Goal: Task Accomplishment & Management: Manage account settings

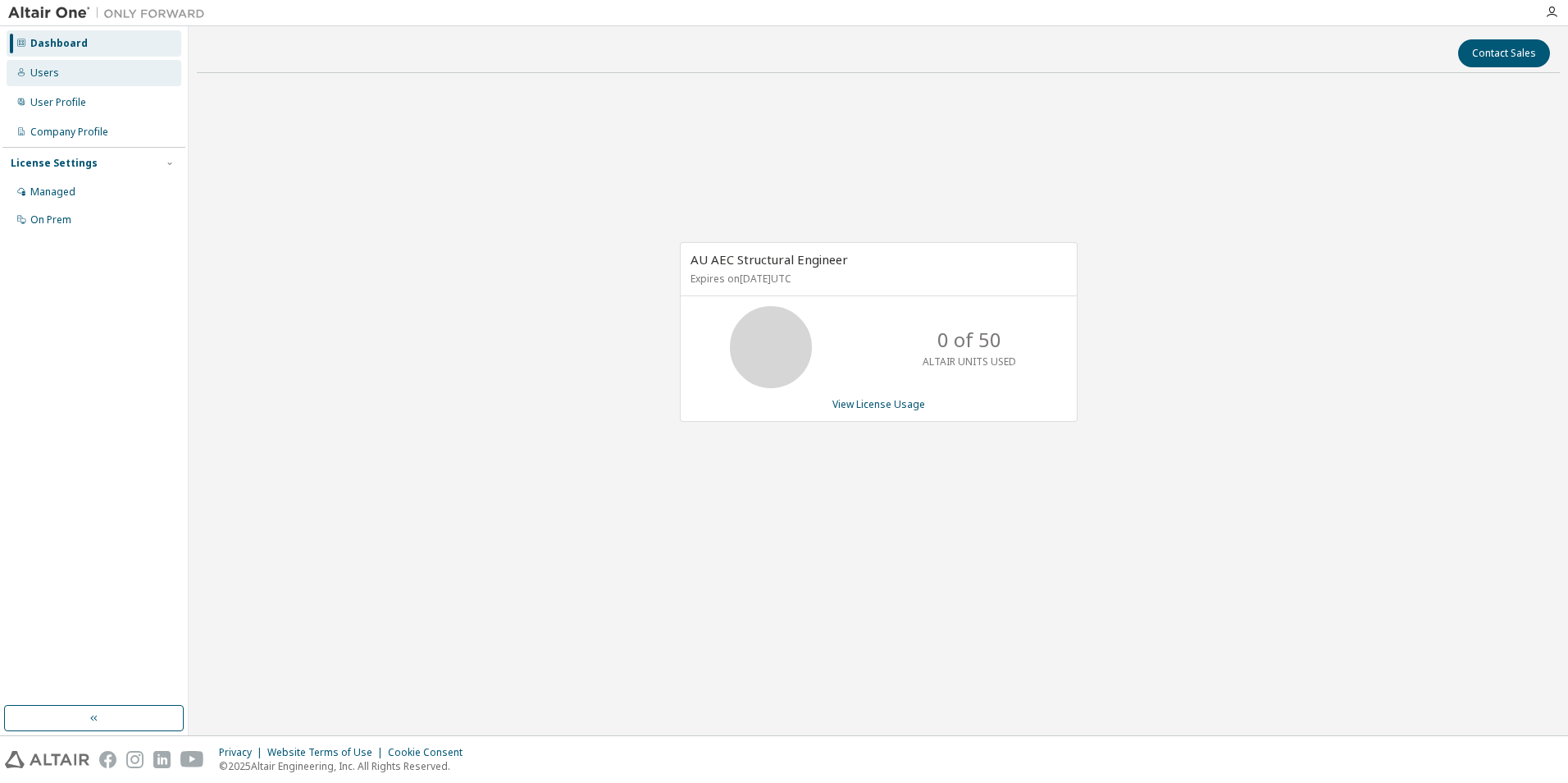
click at [55, 78] on div "Users" at bounding box center [45, 72] width 29 height 13
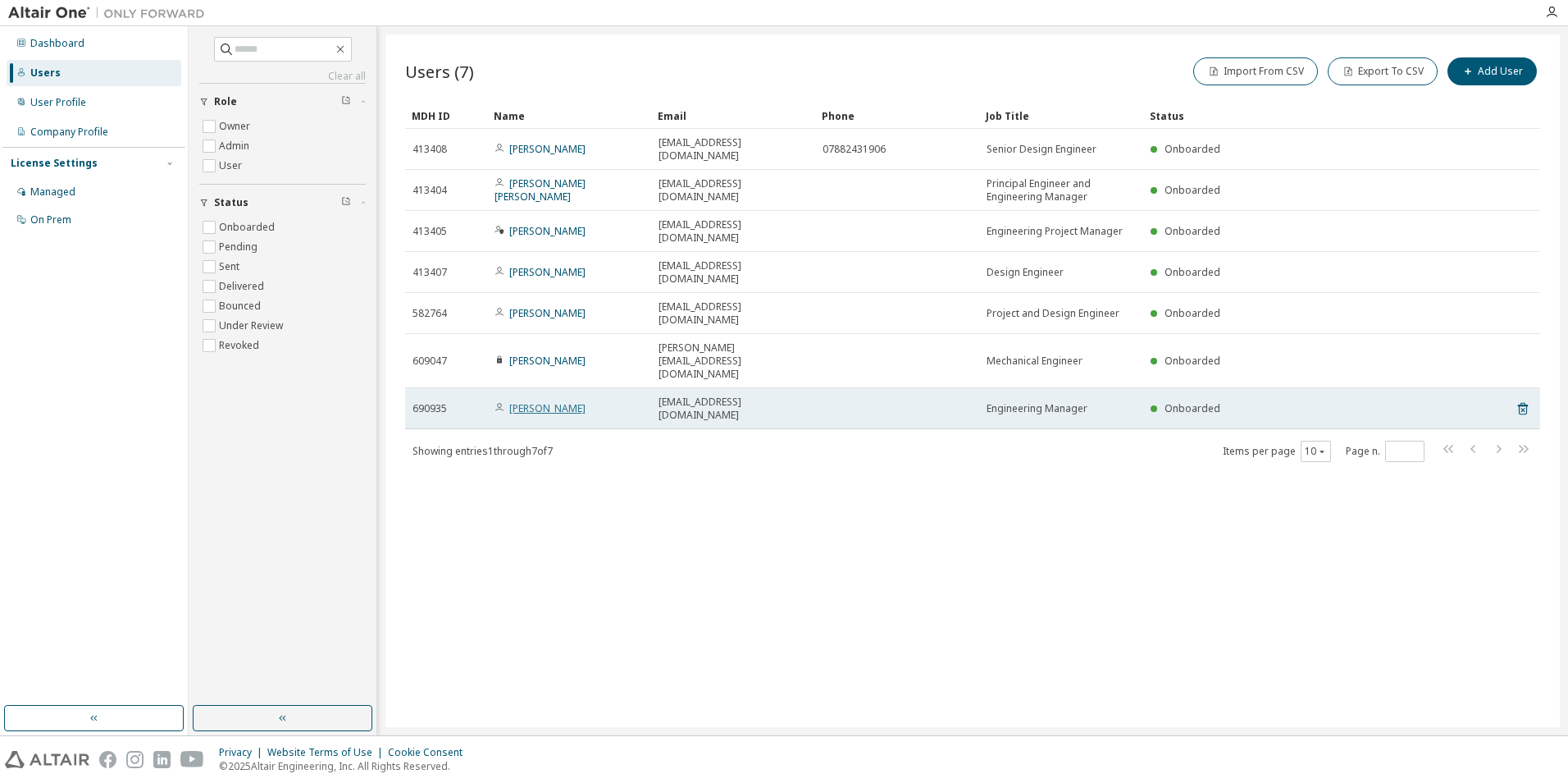
click at [518, 401] on link "Nick Girling" at bounding box center [548, 408] width 77 height 14
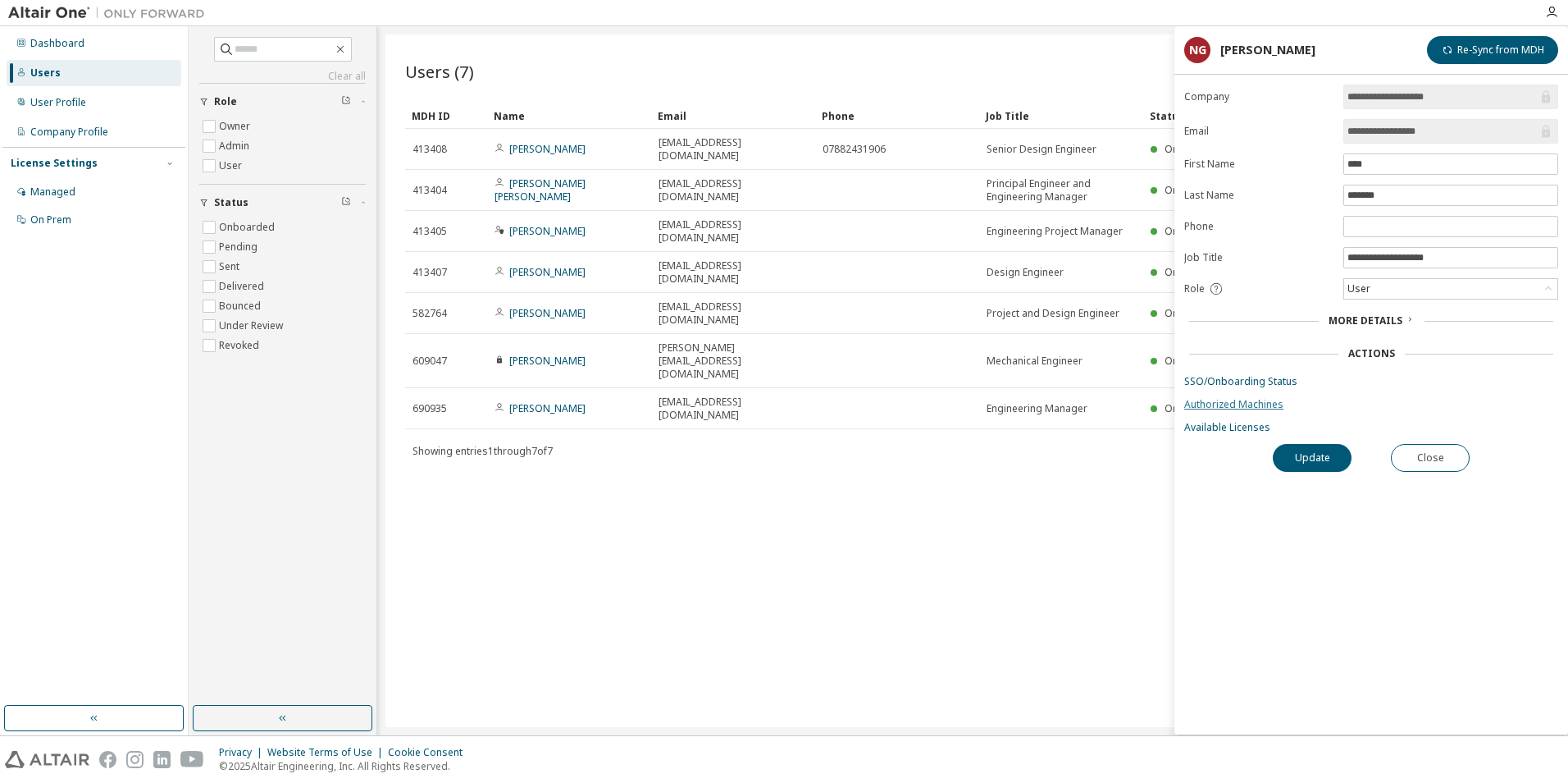
click at [1233, 406] on link "Authorized Machines" at bounding box center [1371, 404] width 374 height 13
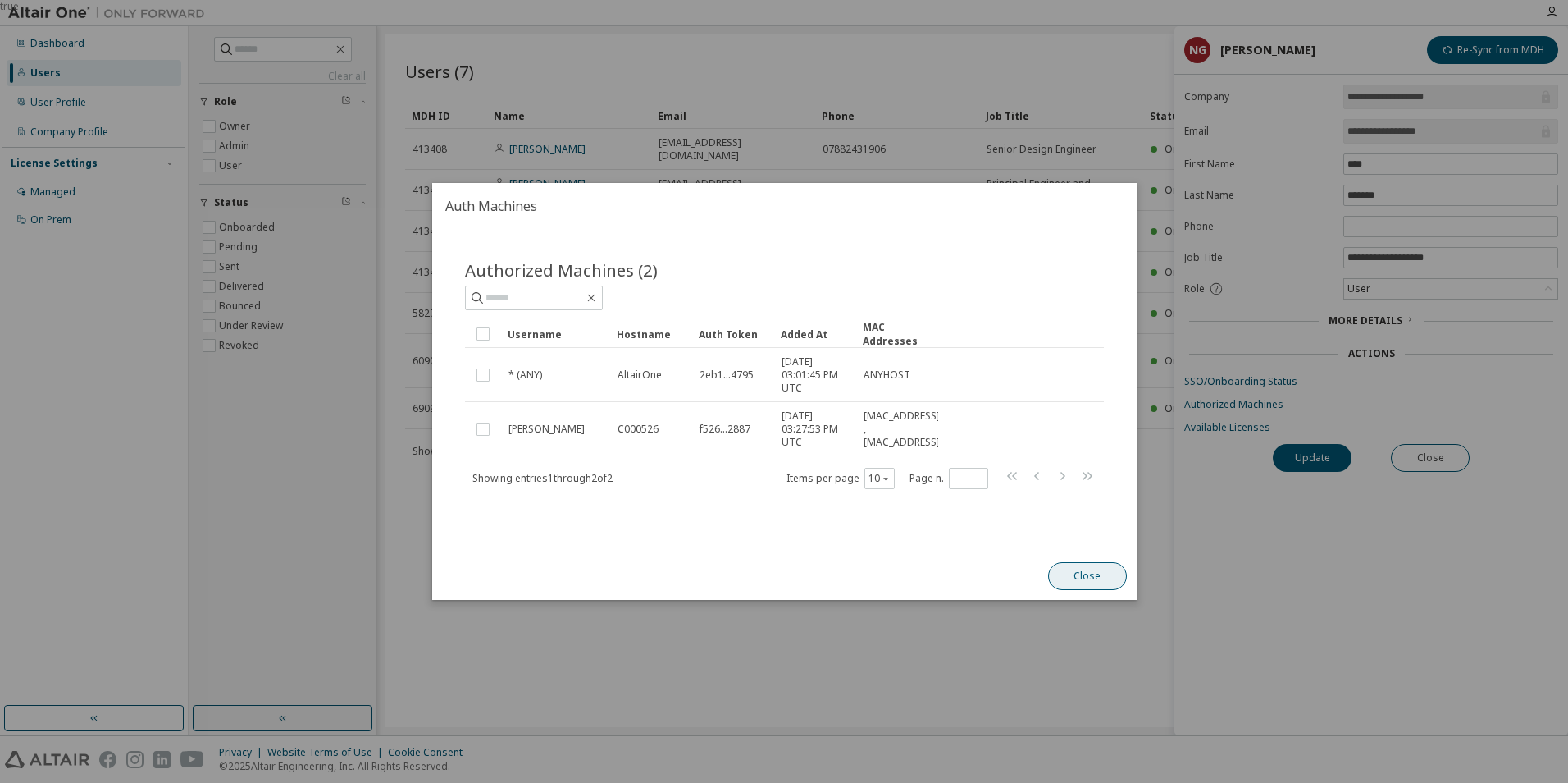
click at [1090, 578] on button "Close" at bounding box center [1086, 575] width 79 height 28
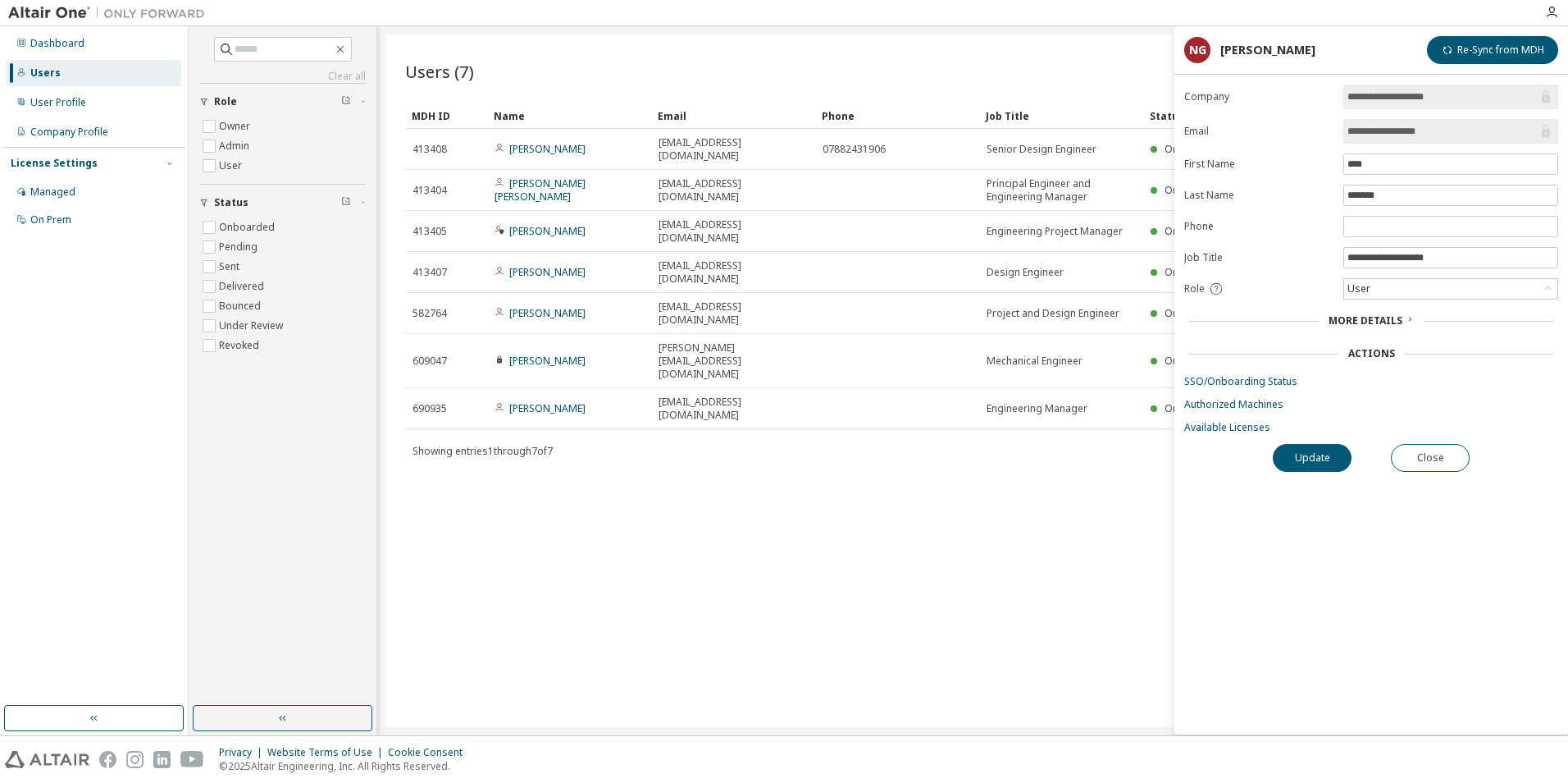
click at [1019, 549] on div "Users (7) Import From CSV Export To CSV Add User Clear Load Save Save As Field …" at bounding box center [972, 380] width 1174 height 693
click at [915, 439] on div "Showing entries 1 through 7 of 7 Items per page 10 Page n. *" at bounding box center [972, 451] width 1135 height 24
click at [1428, 454] on button "Close" at bounding box center [1430, 458] width 79 height 28
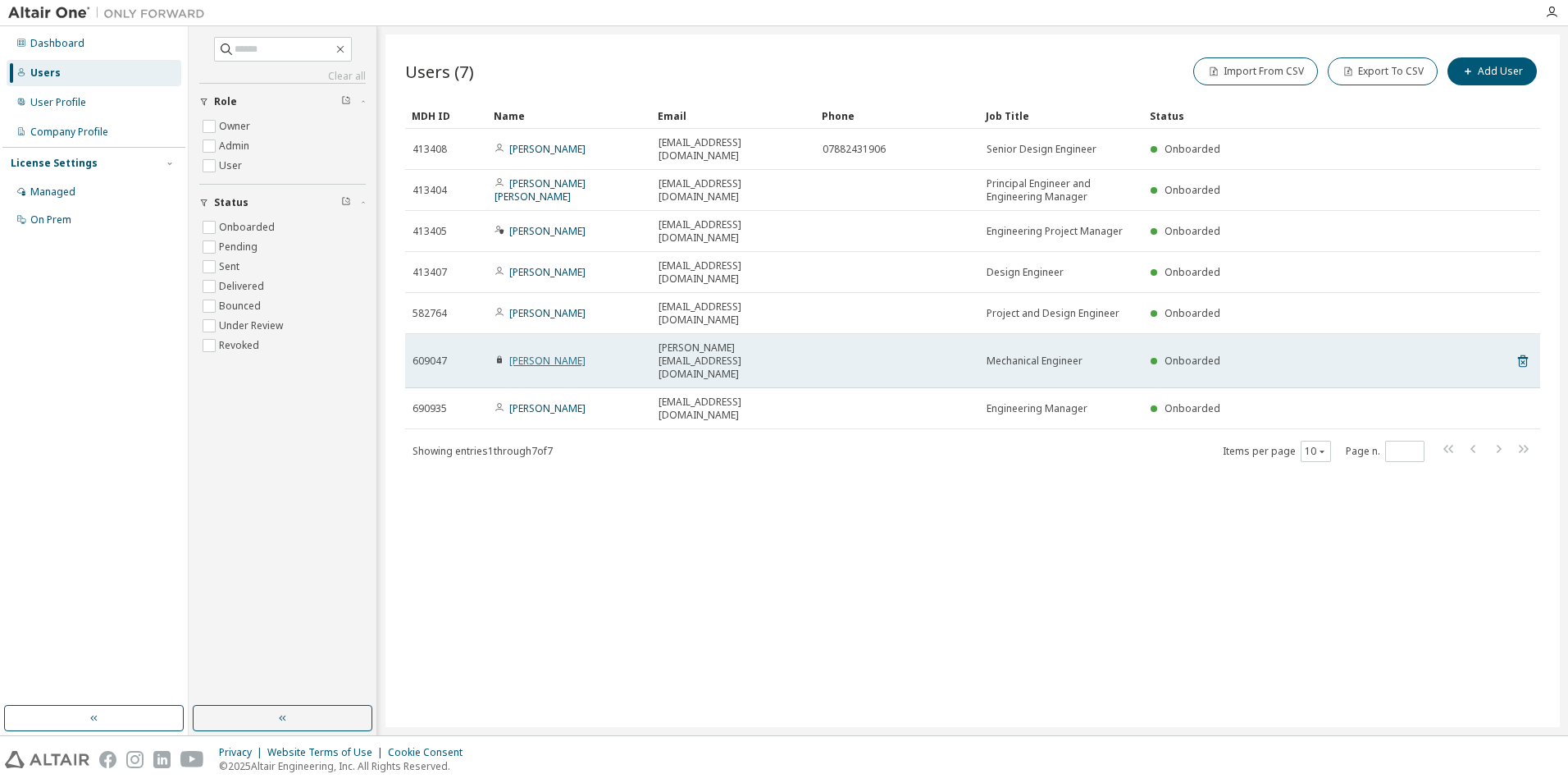
click at [522, 353] on link "Nikitesh Rana" at bounding box center [548, 360] width 77 height 14
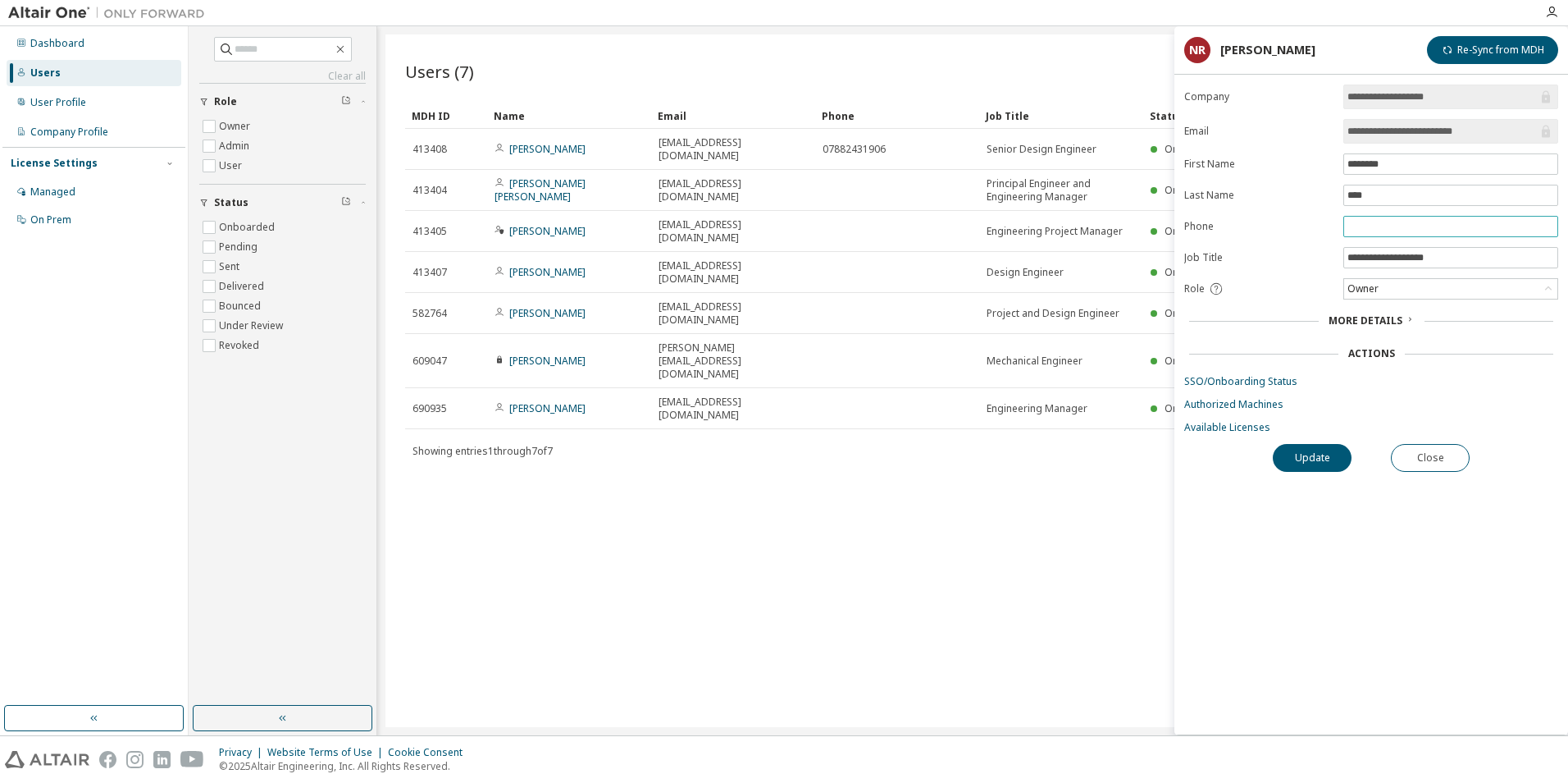
click at [1355, 228] on input "text" at bounding box center [1451, 226] width 207 height 13
type input "**********"
click at [1315, 460] on button "Update" at bounding box center [1312, 458] width 79 height 28
click at [903, 443] on div "Users (7) Import From CSV Export To CSV Add User Clear Load Save Save As Field …" at bounding box center [972, 380] width 1174 height 693
click at [949, 463] on div "Users (7) Import From CSV Export To CSV Add User Clear Load Save Save As Field …" at bounding box center [972, 380] width 1174 height 693
